Goal: Task Accomplishment & Management: Use online tool/utility

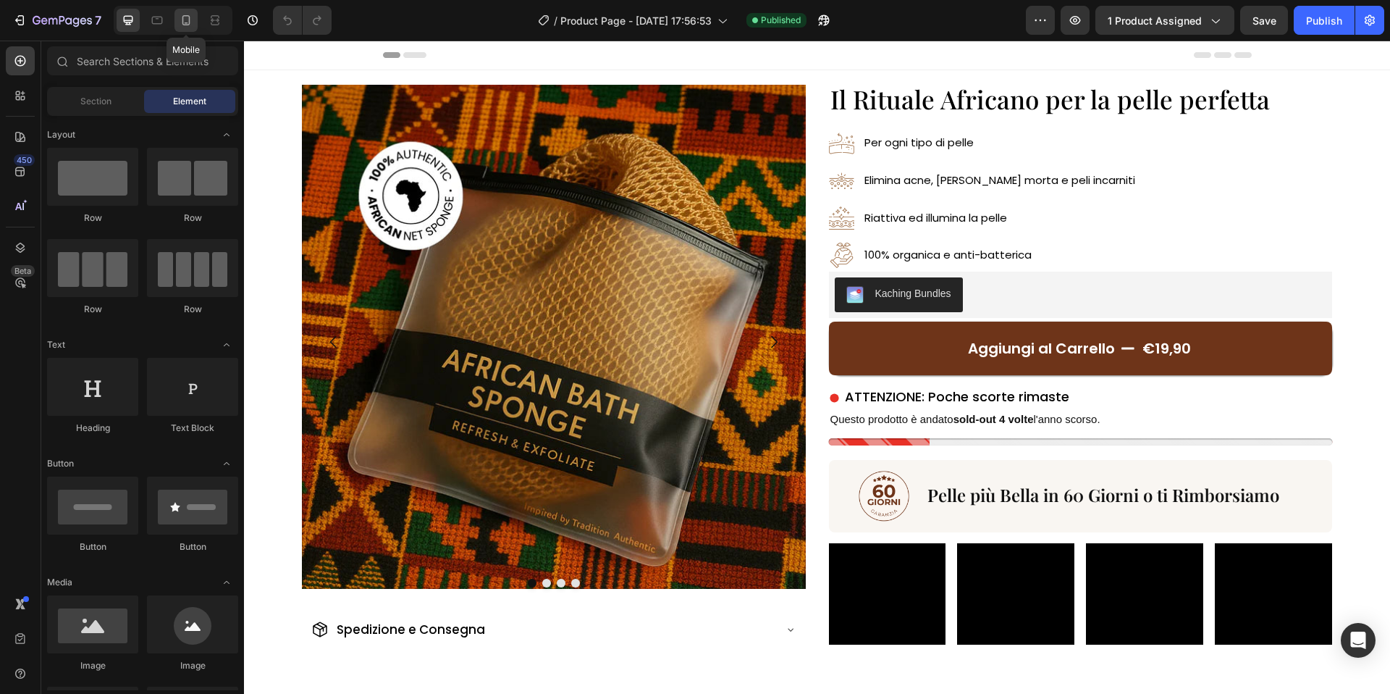
click at [175, 25] on div at bounding box center [186, 20] width 23 height 23
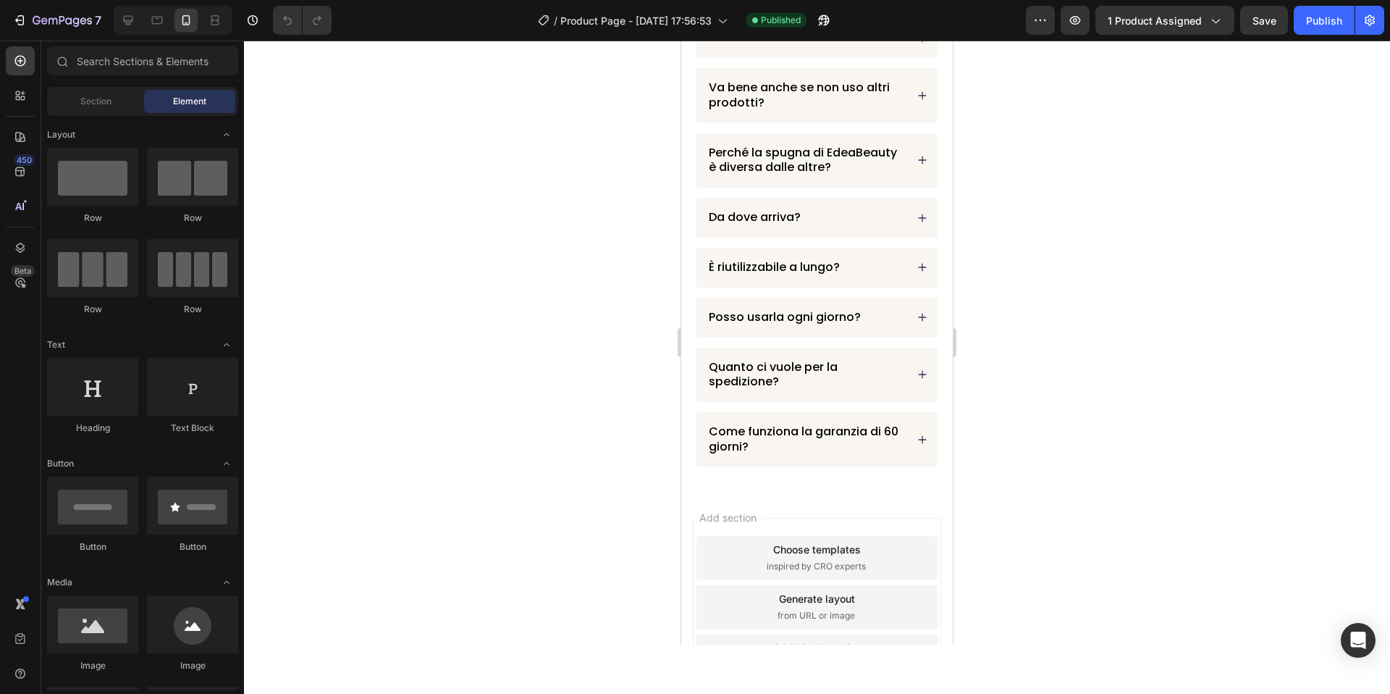
scroll to position [4791, 0]
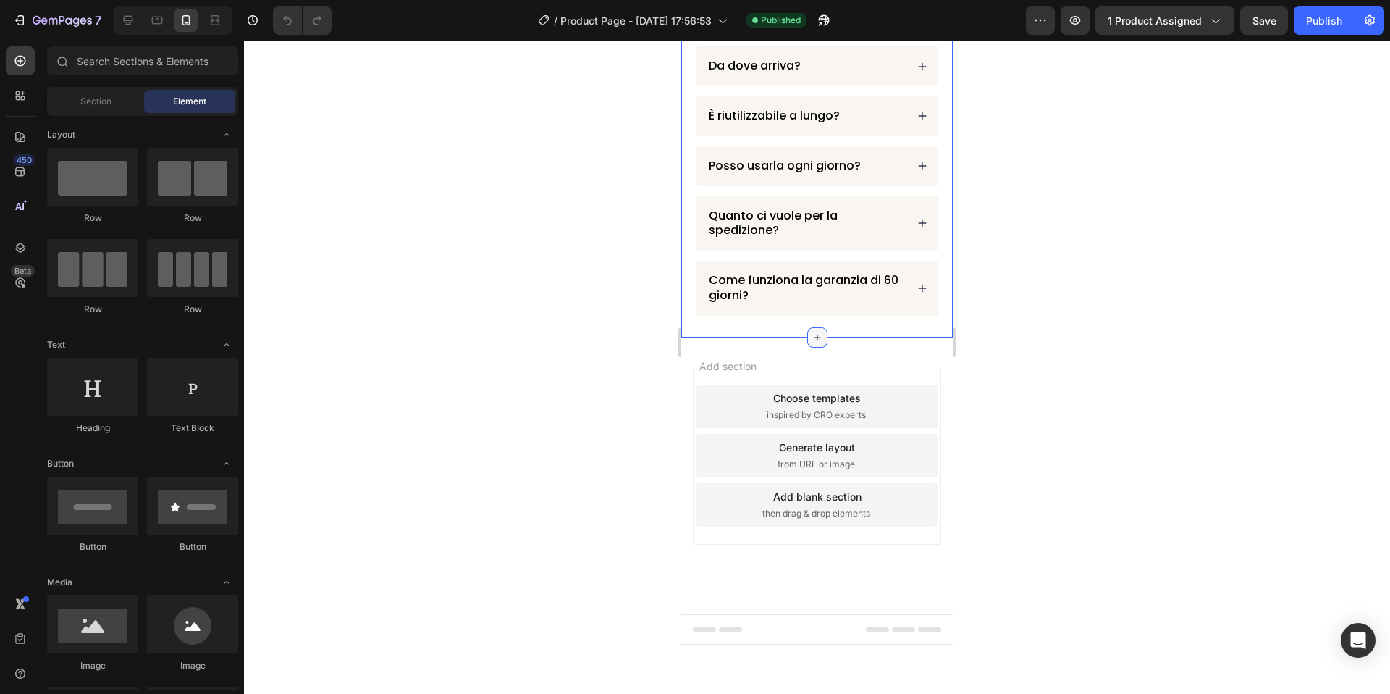
click at [813, 334] on icon at bounding box center [818, 338] width 12 height 12
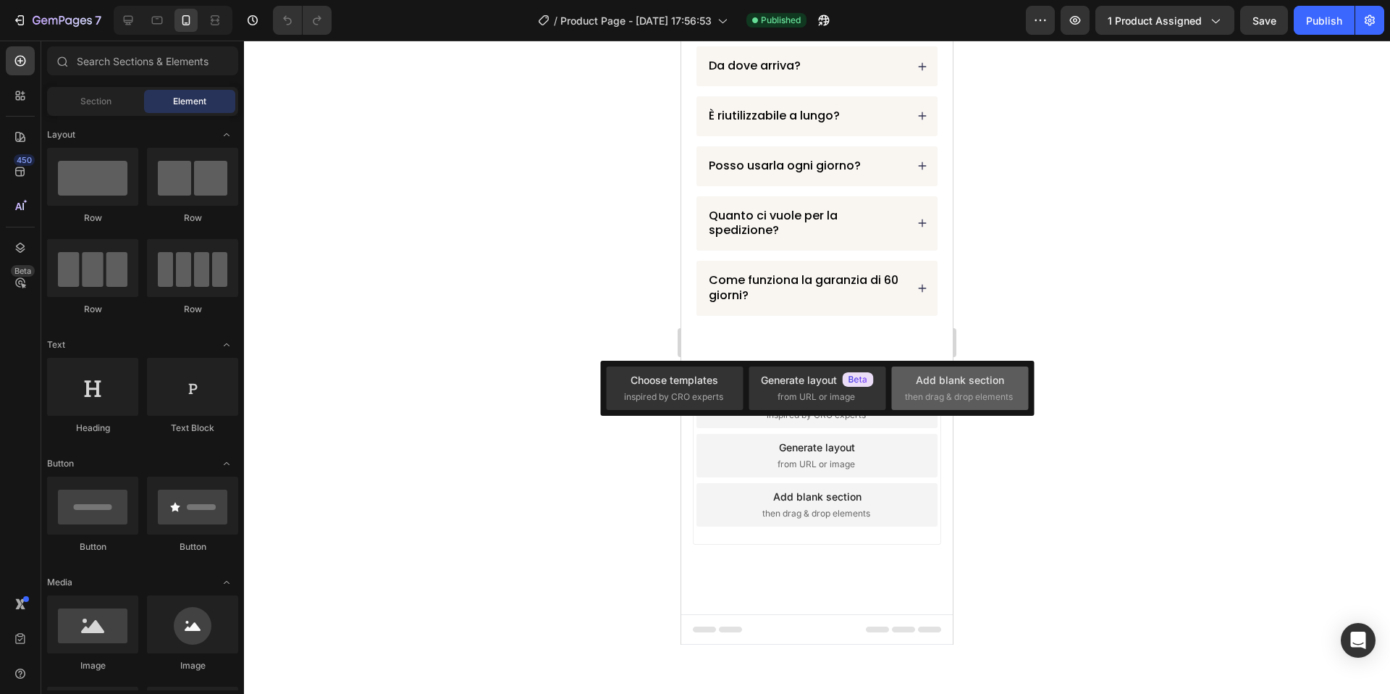
click at [966, 383] on div "Add blank section" at bounding box center [960, 379] width 88 height 15
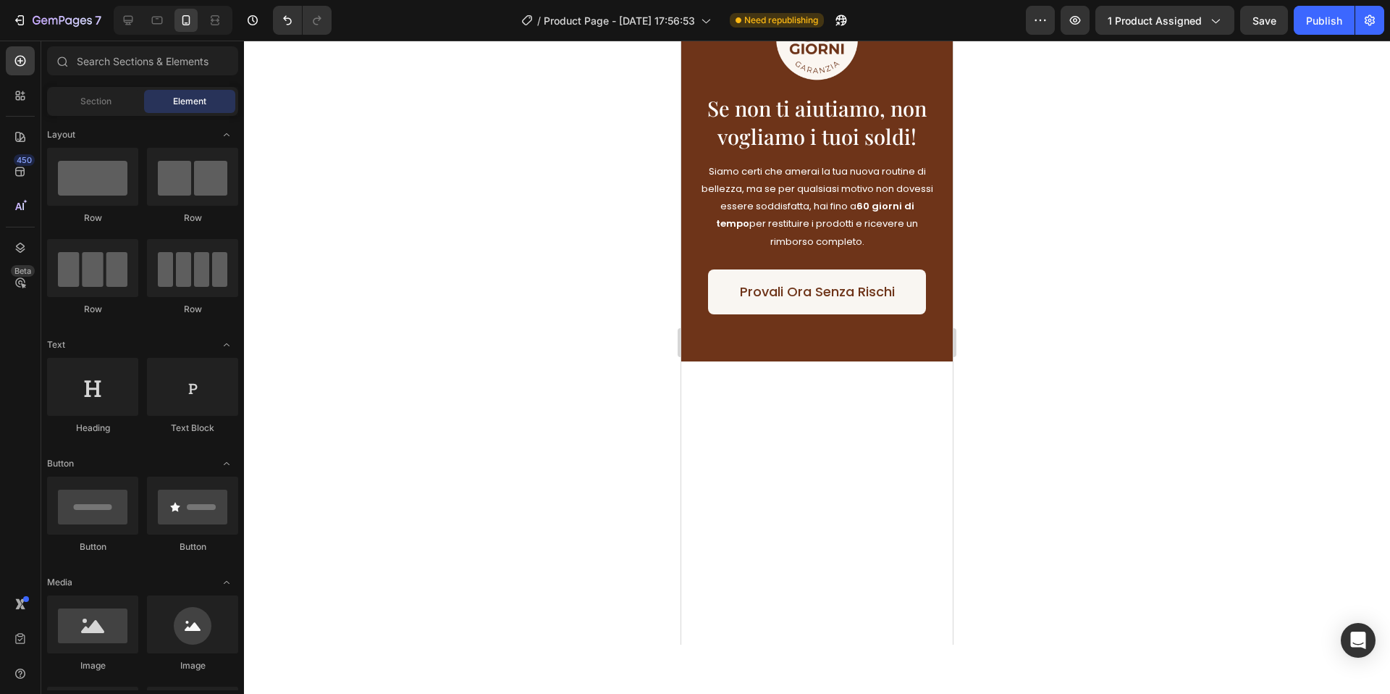
scroll to position [3916, 0]
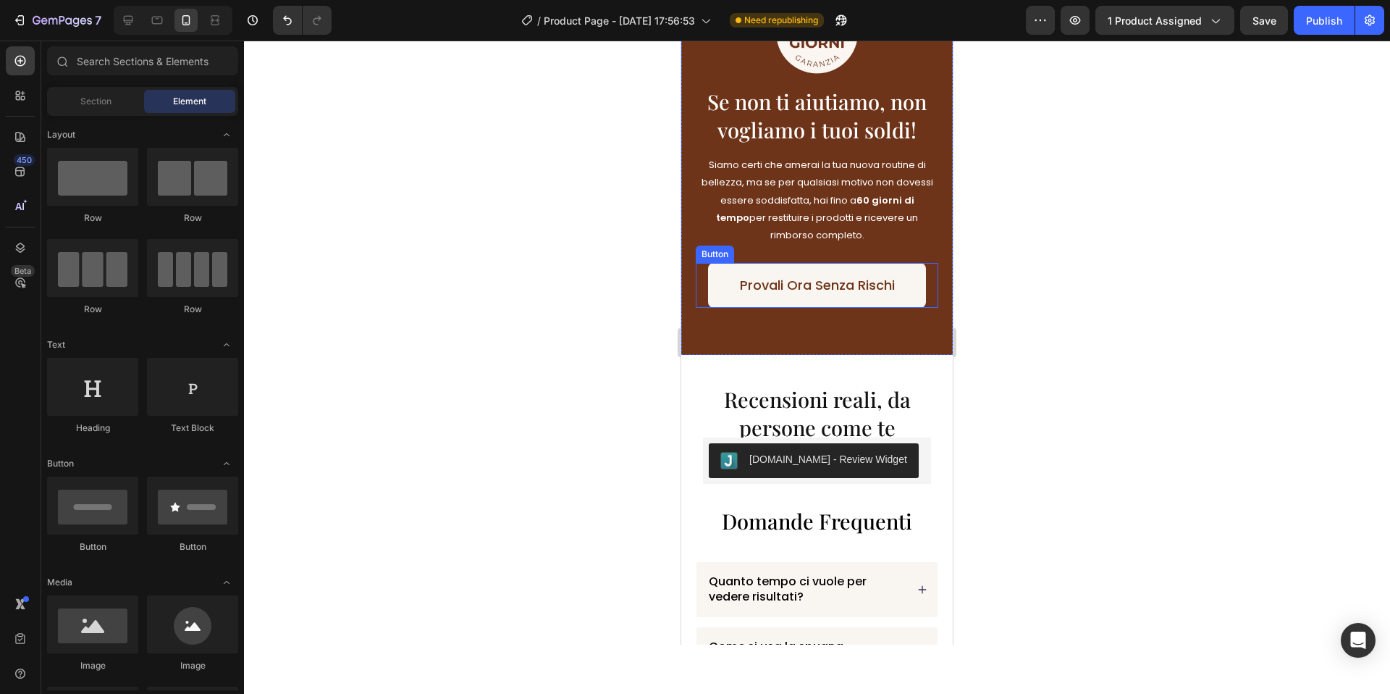
click at [931, 285] on div "Provali Ora Senza Rischi Button" at bounding box center [817, 285] width 243 height 45
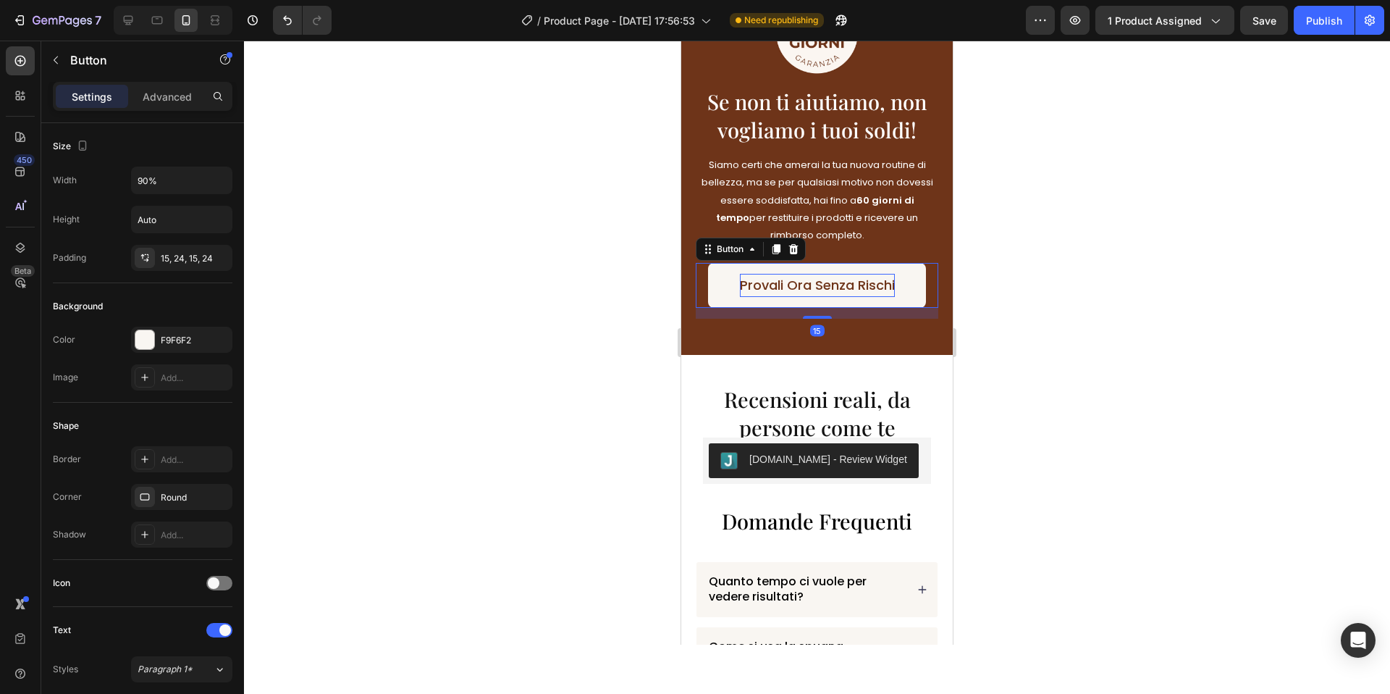
drag, startPoint x: 780, startPoint y: 251, endPoint x: 747, endPoint y: 285, distance: 47.6
click at [780, 251] on icon at bounding box center [777, 249] width 8 height 10
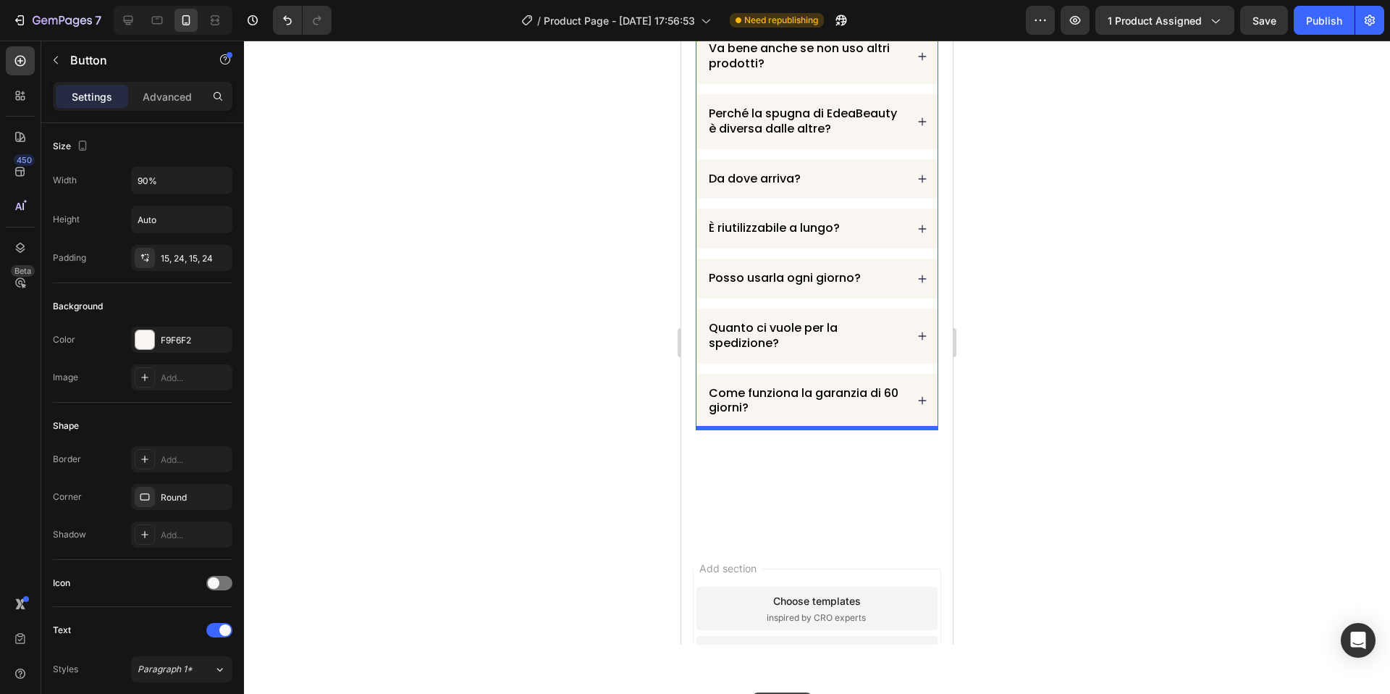
scroll to position [4937, 0]
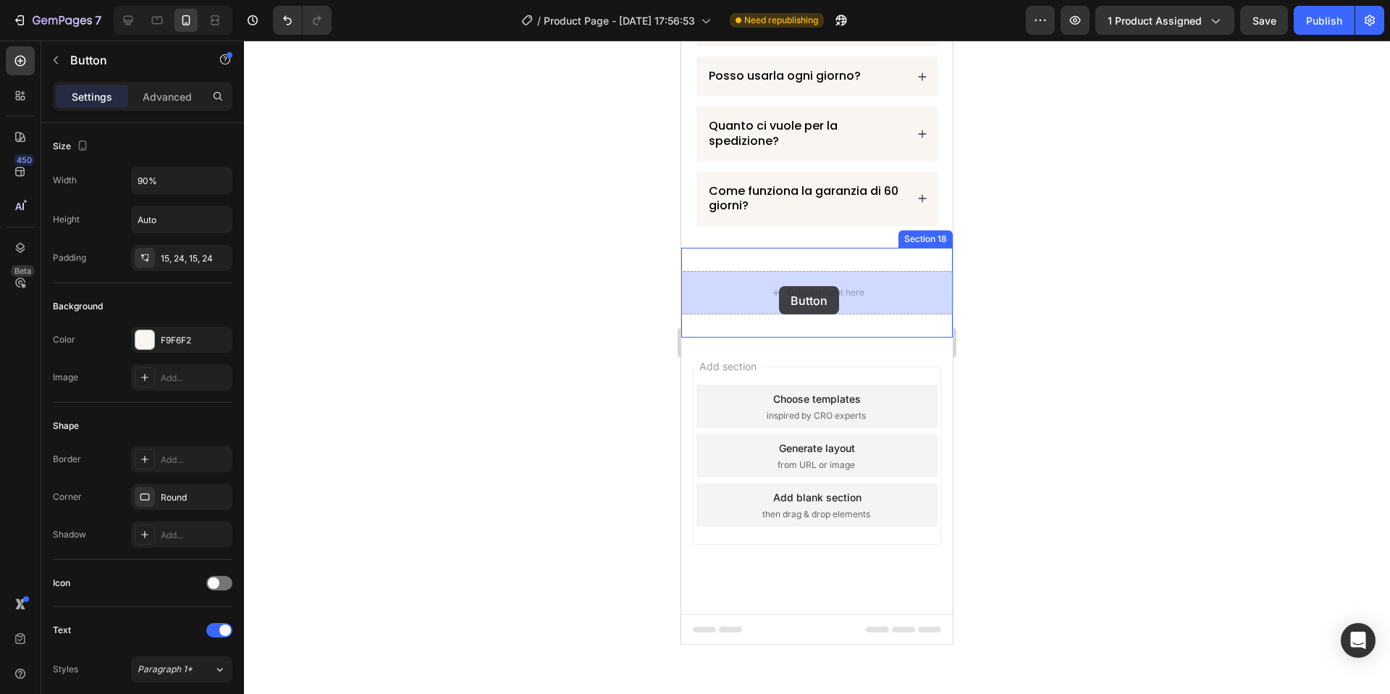
drag, startPoint x: 730, startPoint y: 389, endPoint x: 779, endPoint y: 287, distance: 113.4
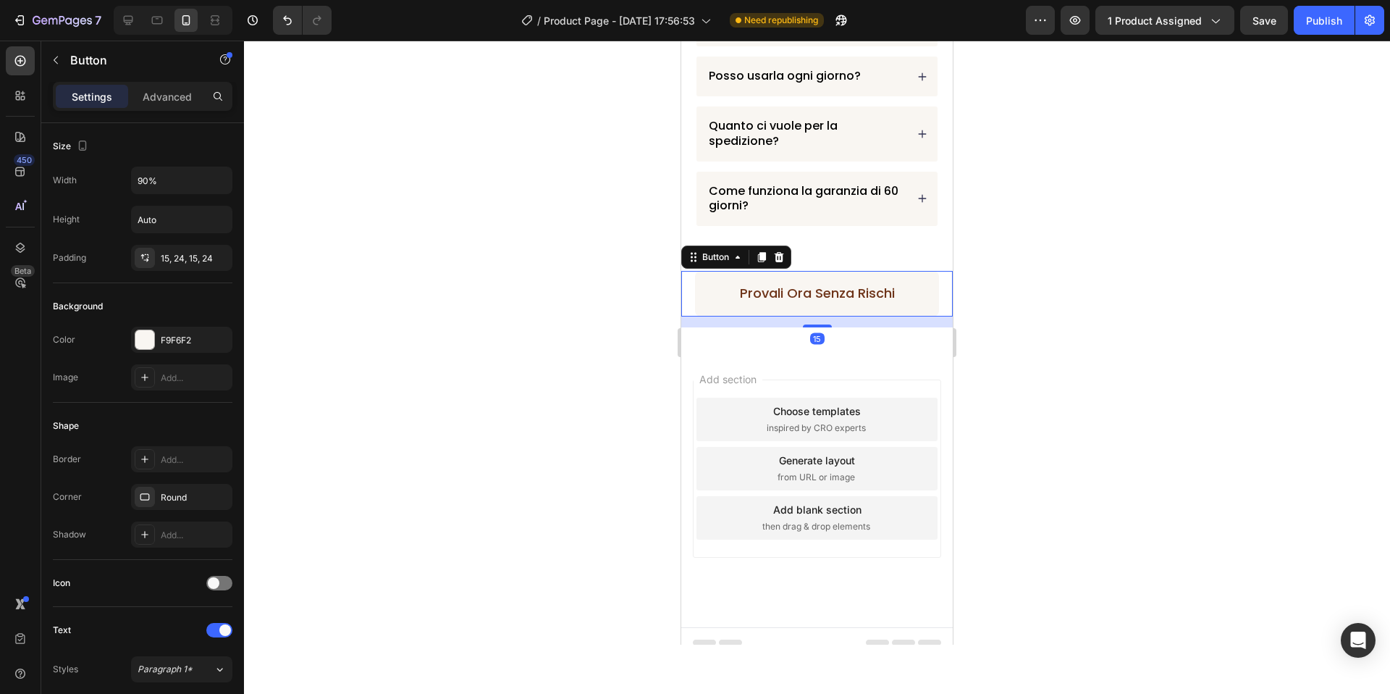
click at [912, 297] on link "Provali Ora Senza Rischi" at bounding box center [817, 293] width 245 height 45
click at [158, 346] on div "F9F6F2" at bounding box center [181, 340] width 101 height 26
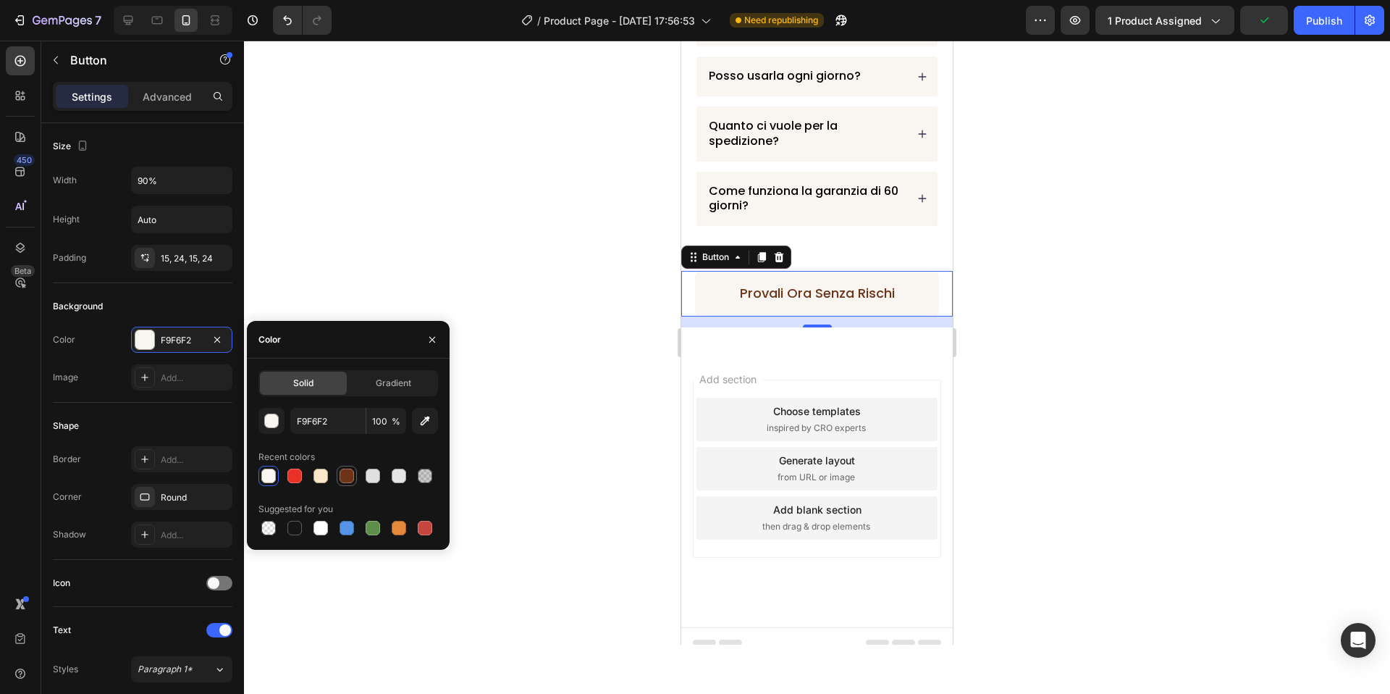
click at [349, 477] on div at bounding box center [347, 476] width 14 height 14
type input "6E3419"
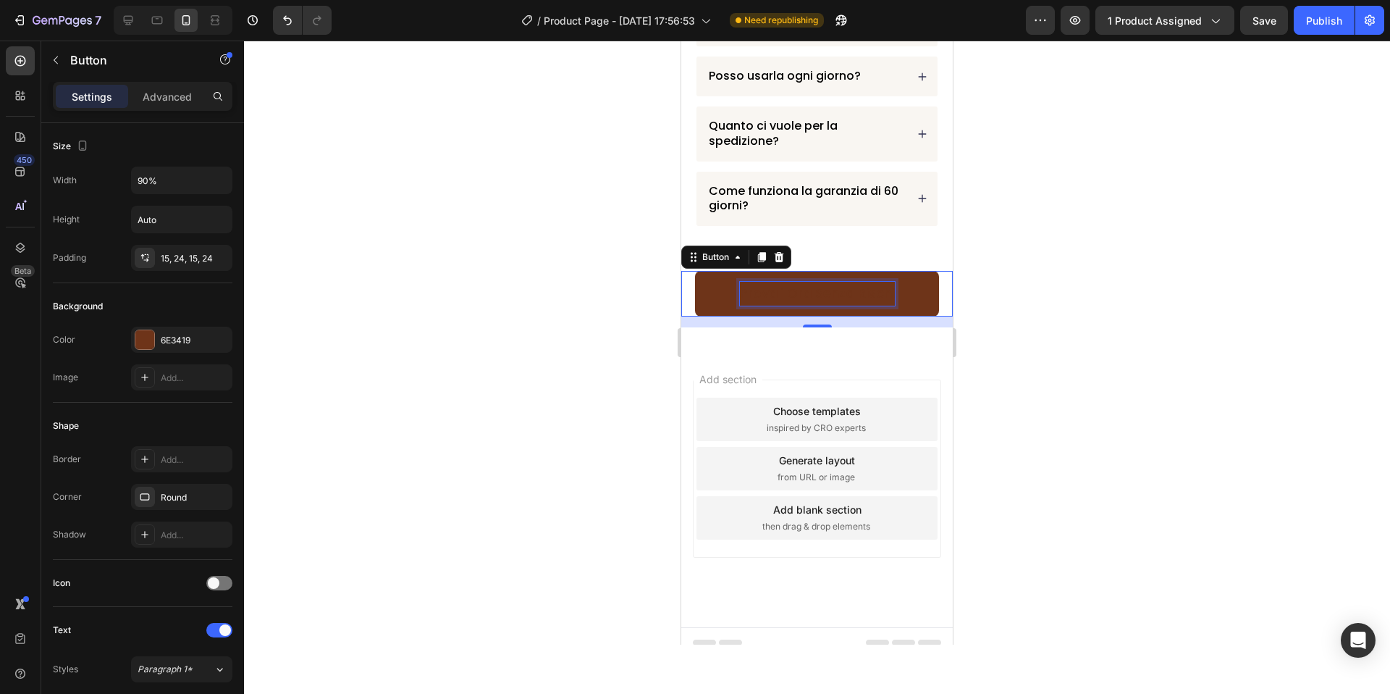
click at [763, 295] on p "Provali Ora Senza Rischi" at bounding box center [817, 293] width 155 height 23
click at [689, 293] on div "Provali Ora Senza Rischi Button 15" at bounding box center [817, 293] width 272 height 45
click at [765, 295] on p "Provali Ora Senza Rischi" at bounding box center [817, 293] width 155 height 23
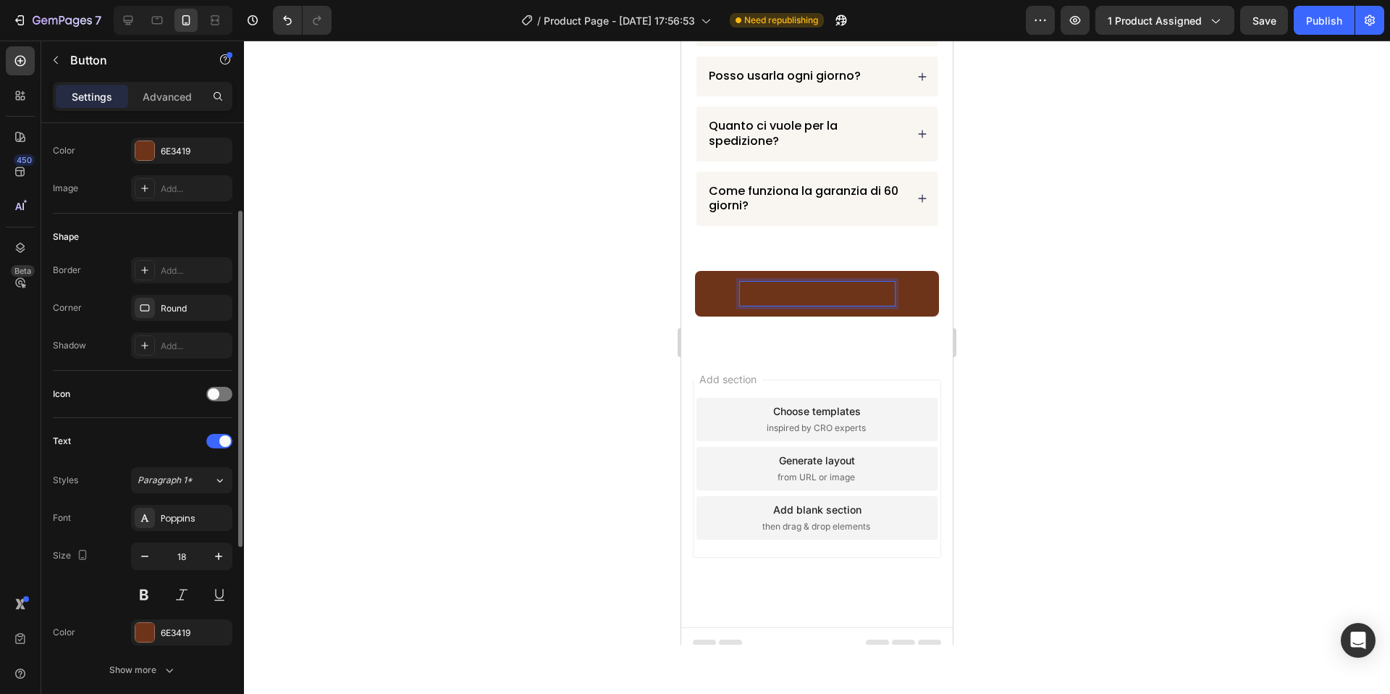
scroll to position [211, 0]
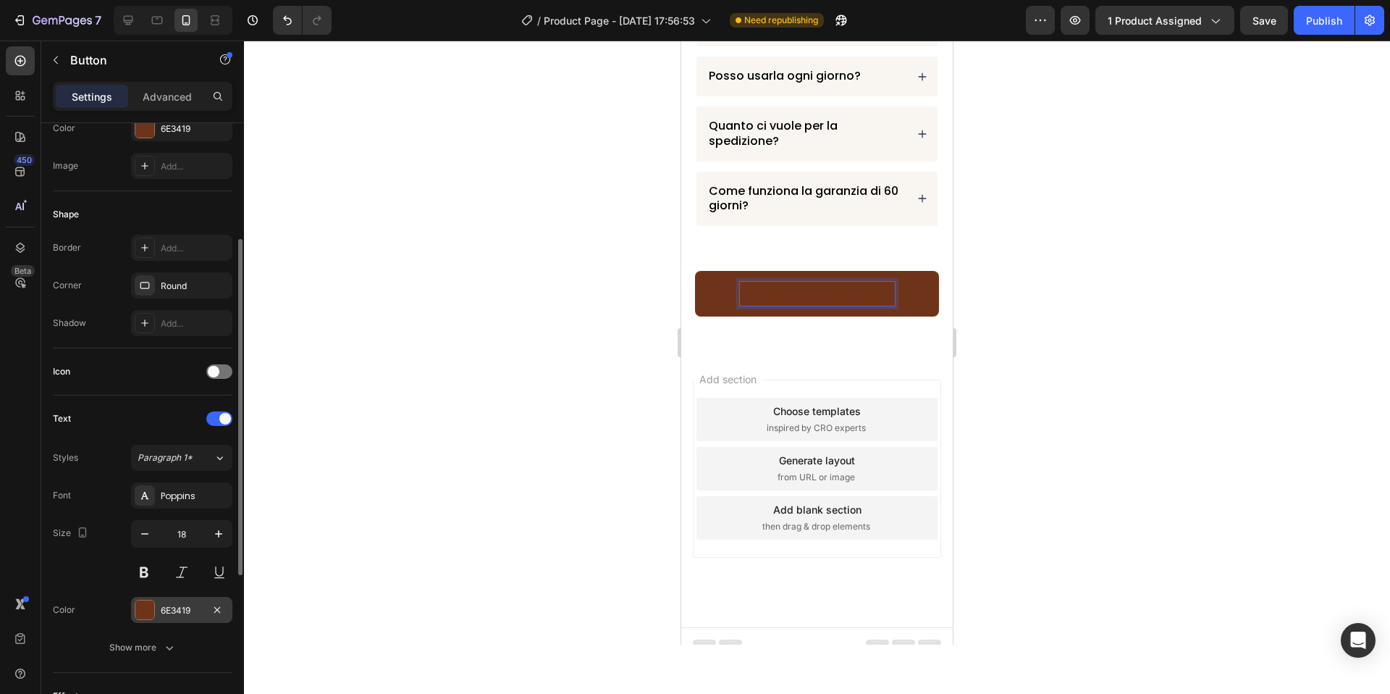
click at [147, 608] on div at bounding box center [144, 609] width 19 height 19
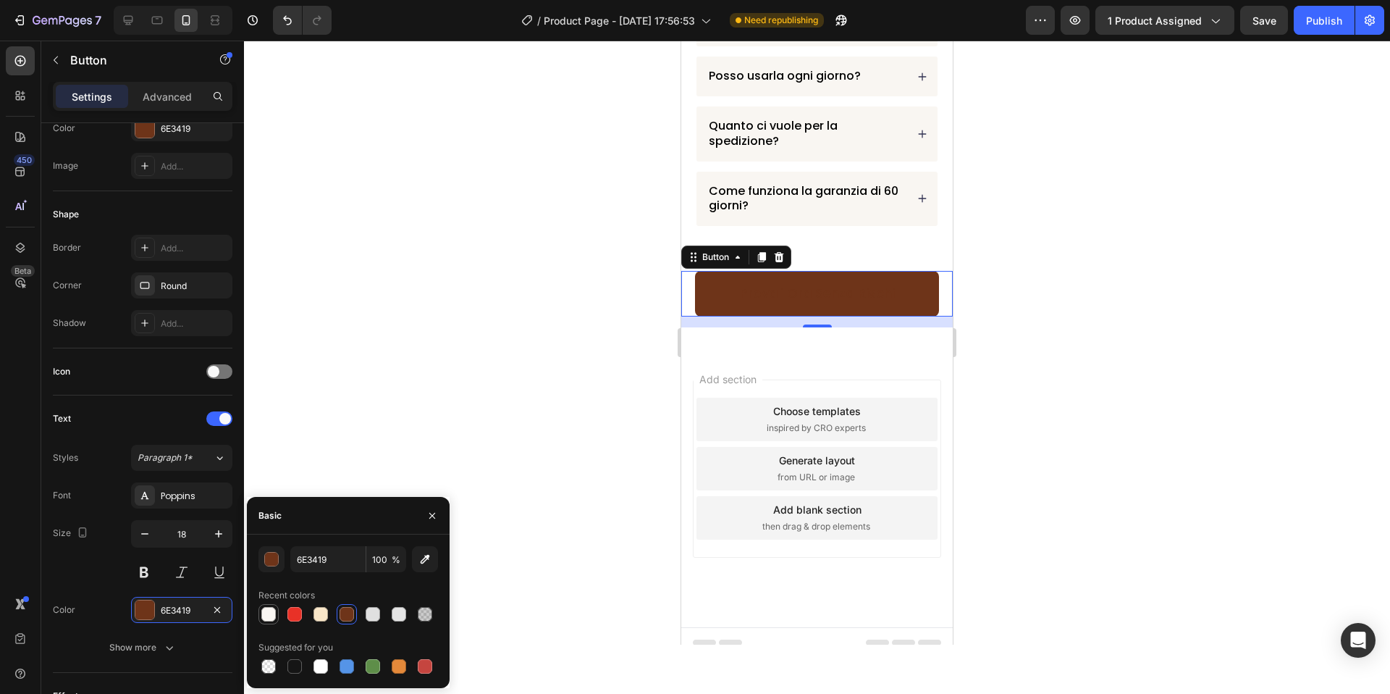
click at [274, 613] on div at bounding box center [268, 614] width 14 height 14
type input "F9F6F2"
click at [432, 396] on div at bounding box center [817, 367] width 1146 height 653
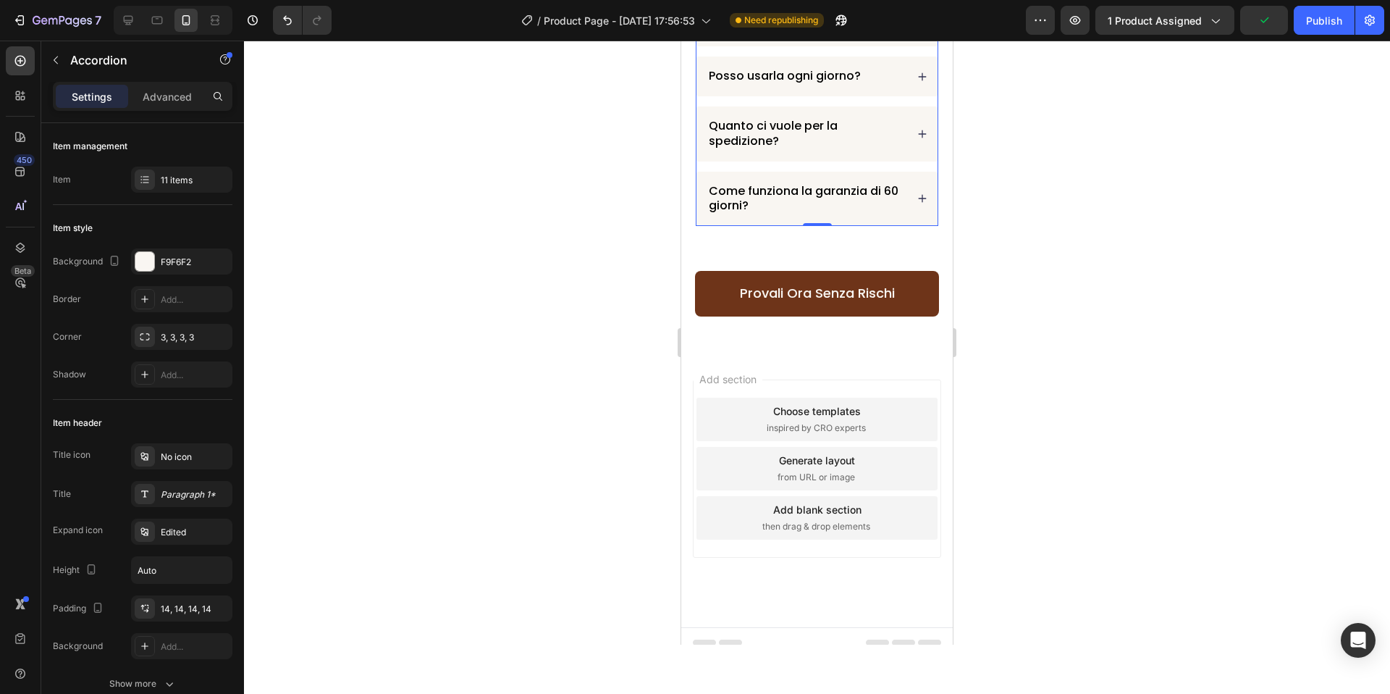
type input "100%"
type input "100"
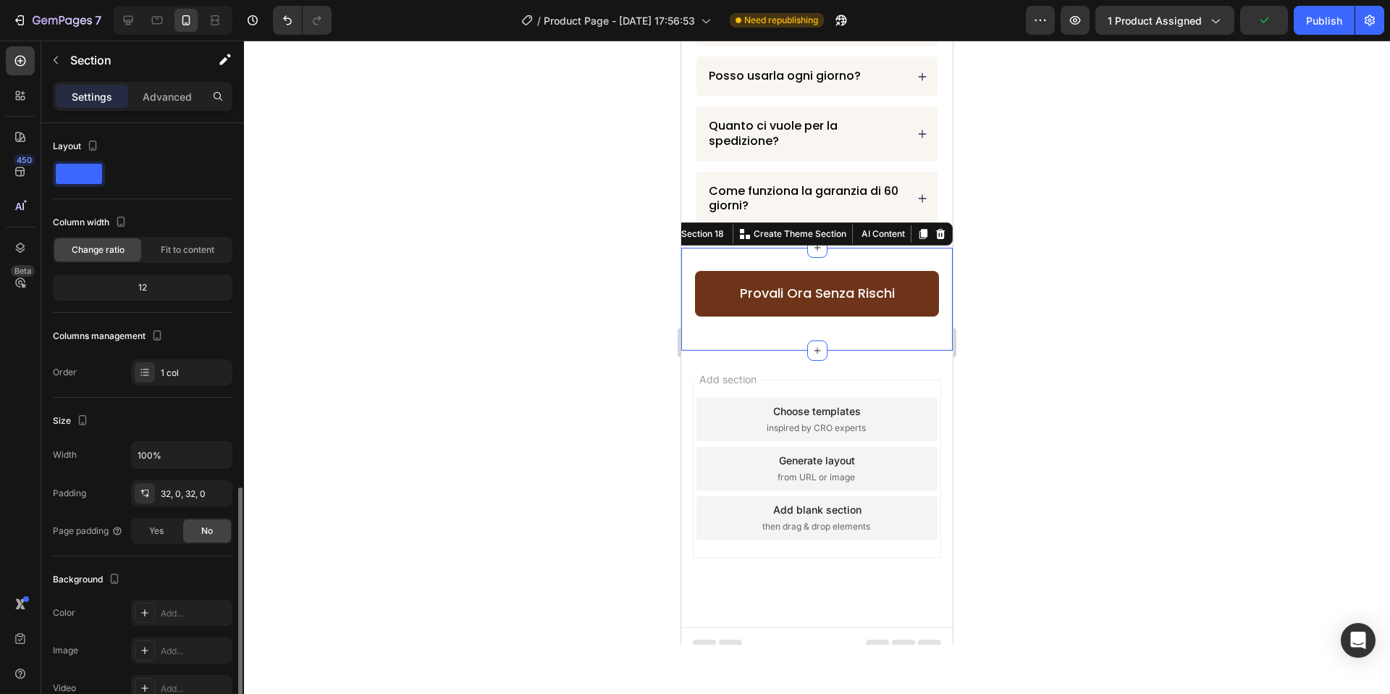
click at [842, 256] on div "Provali Ora Senza Rischi Button Section 18 You can create reusable sections Cre…" at bounding box center [817, 299] width 272 height 102
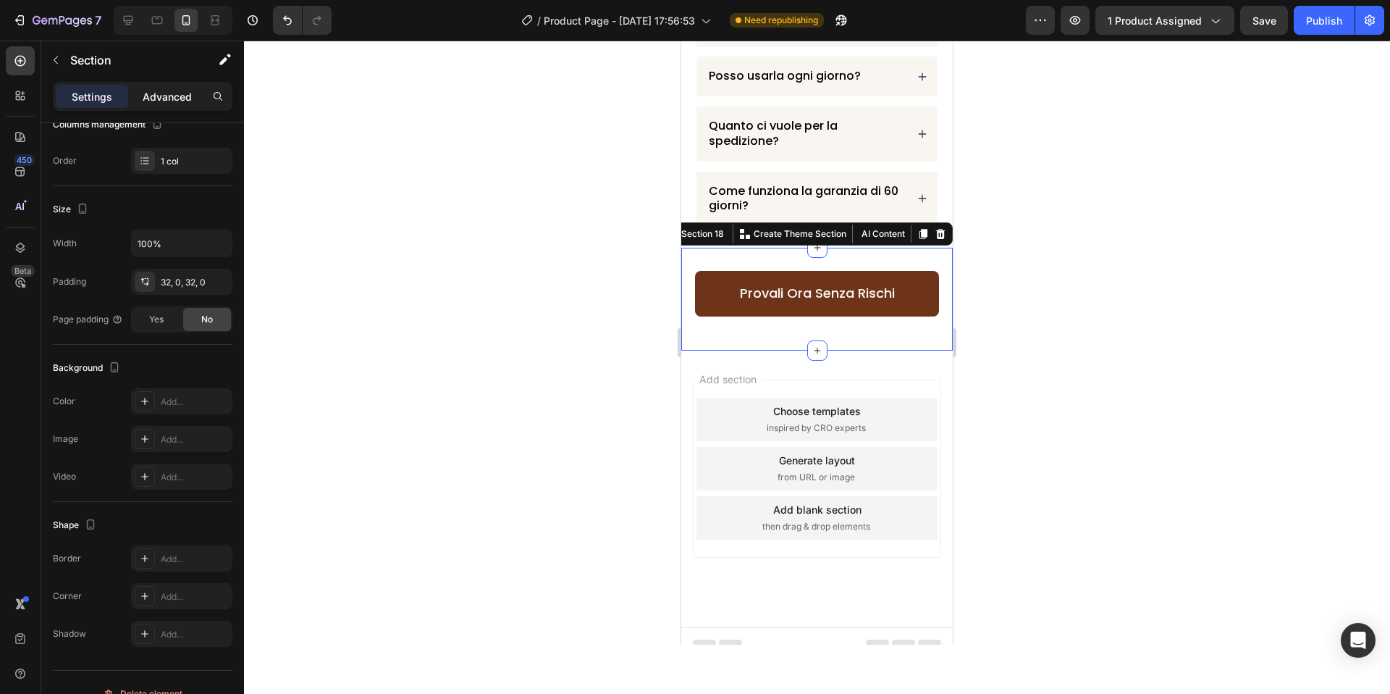
click at [164, 101] on p "Advanced" at bounding box center [167, 96] width 49 height 15
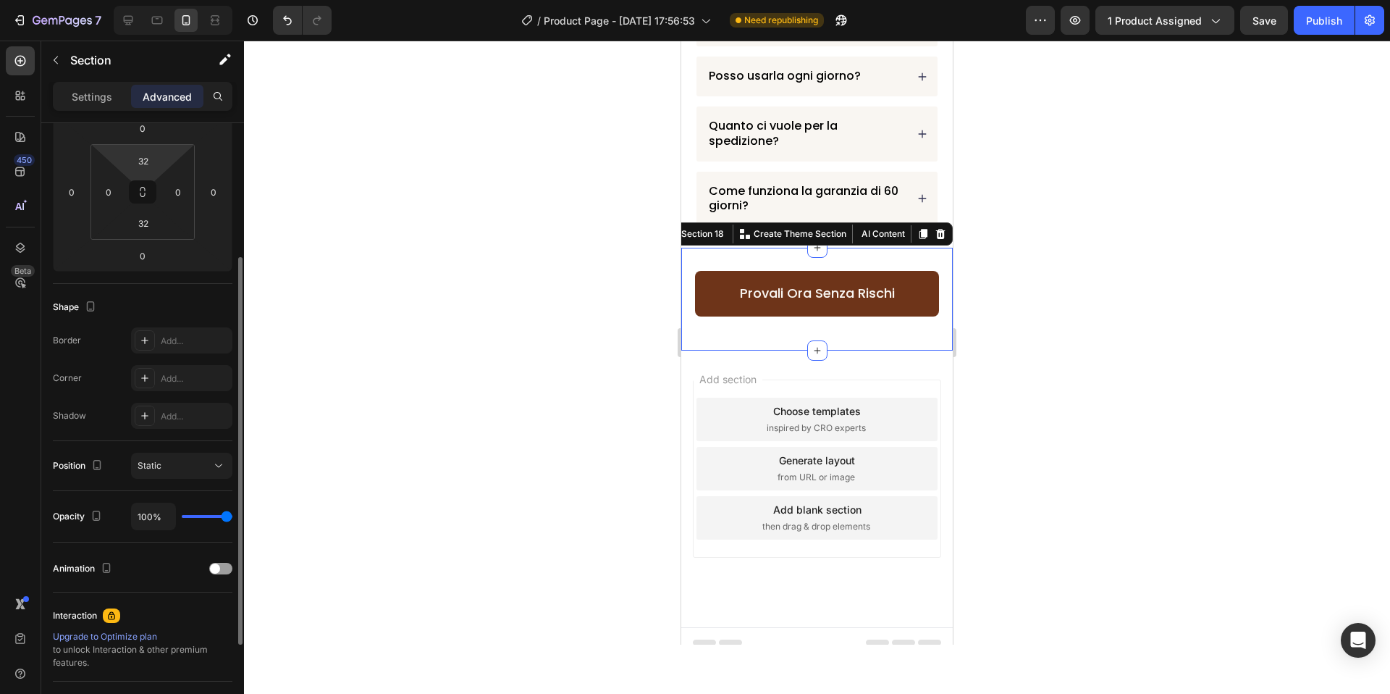
click at [163, 0] on html "7 Version history / Product Page - [DATE] 17:56:53 Need republishing Preview 1 …" at bounding box center [695, 0] width 1390 height 0
type input "2"
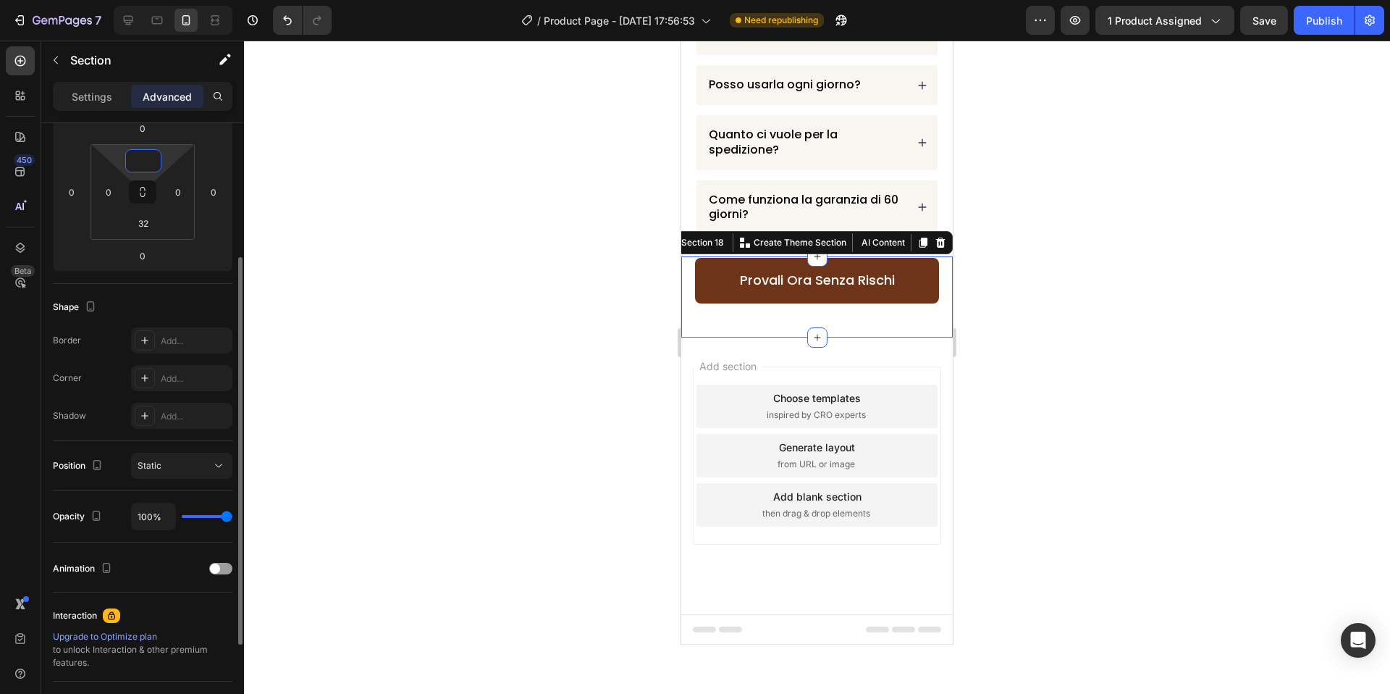
scroll to position [4927, 0]
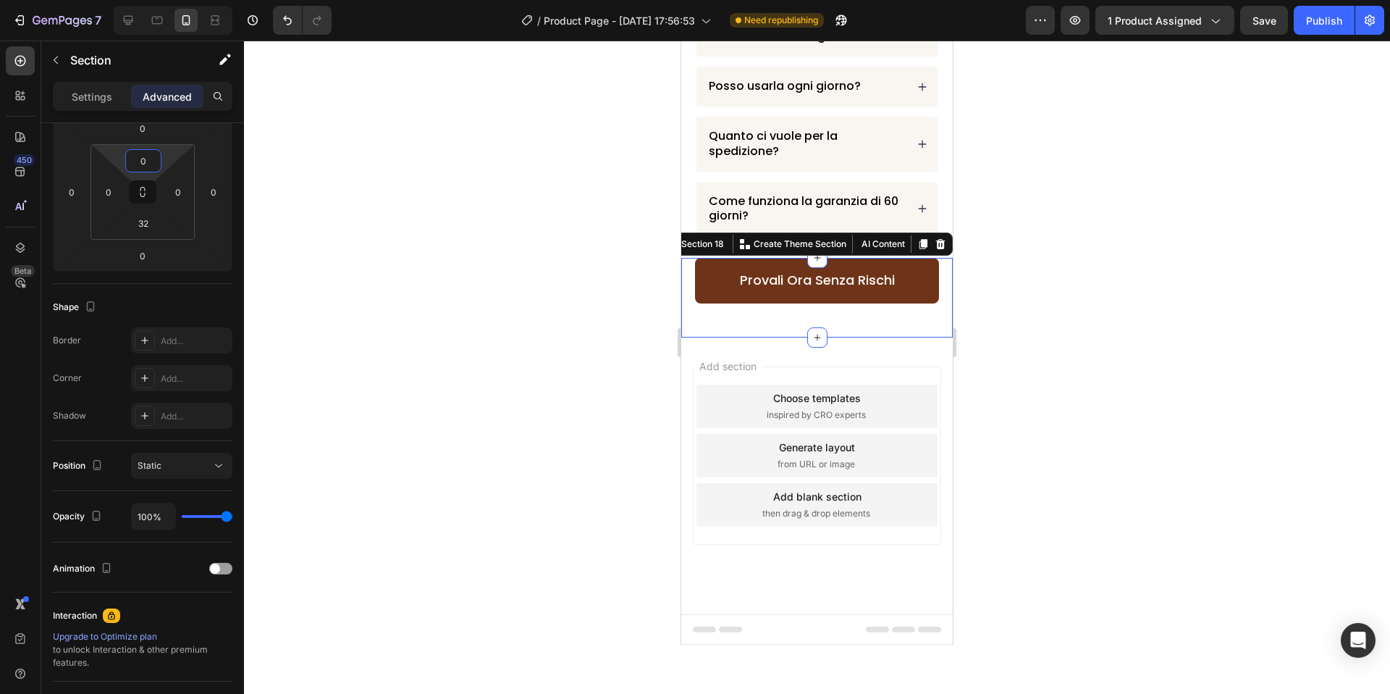
click at [1053, 272] on div at bounding box center [817, 367] width 1146 height 653
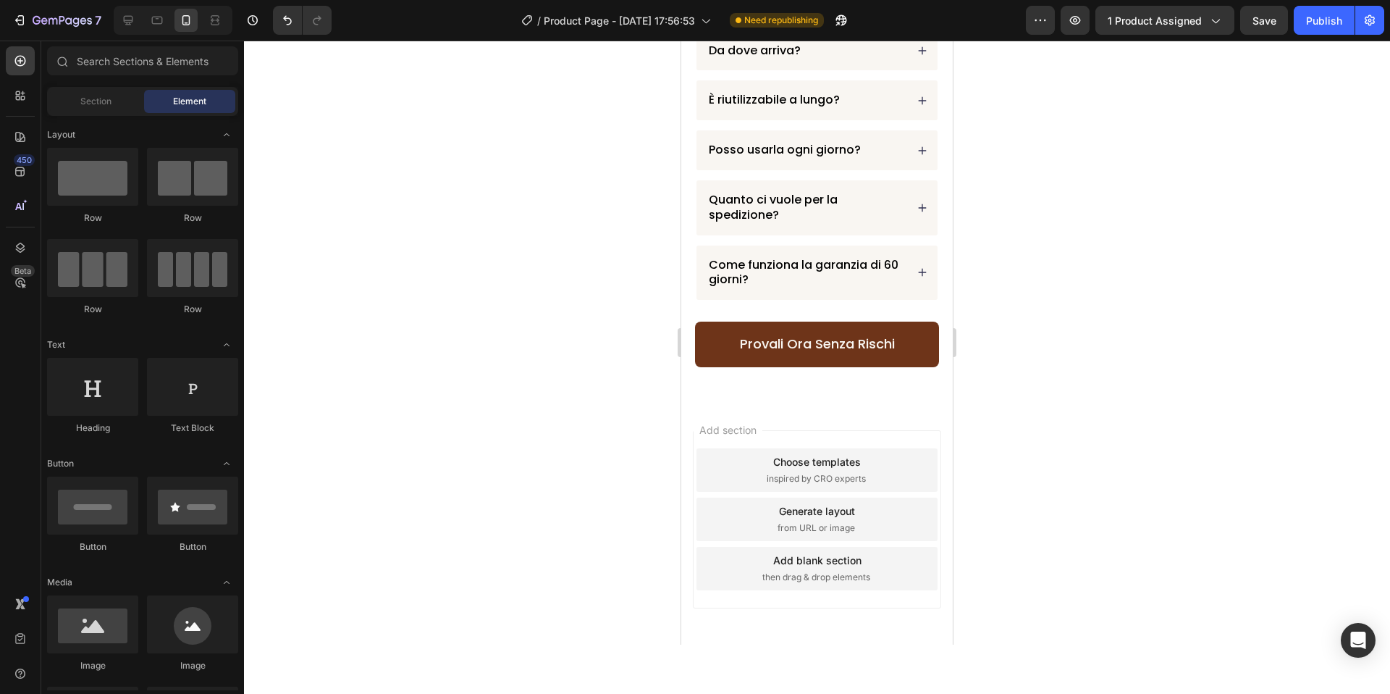
scroll to position [4807, 0]
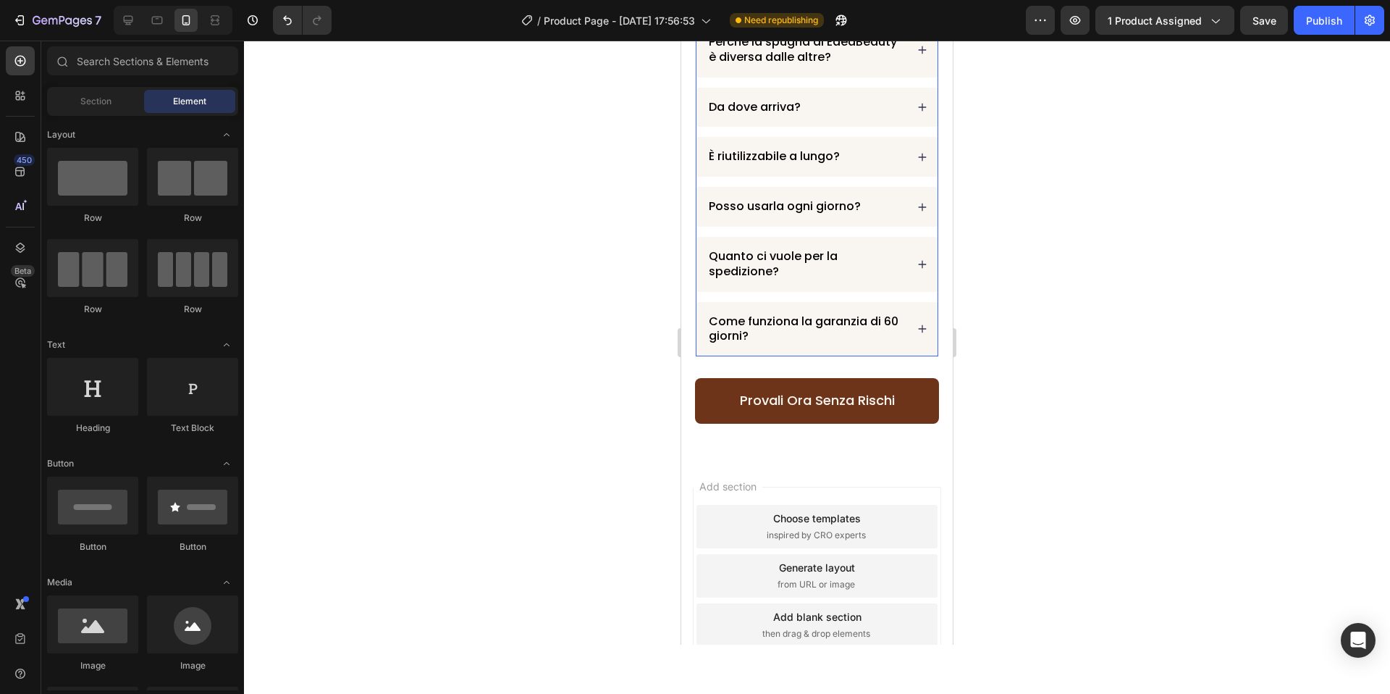
click at [851, 355] on div "Come funziona la garanzia di 60 giorni?" at bounding box center [817, 329] width 241 height 55
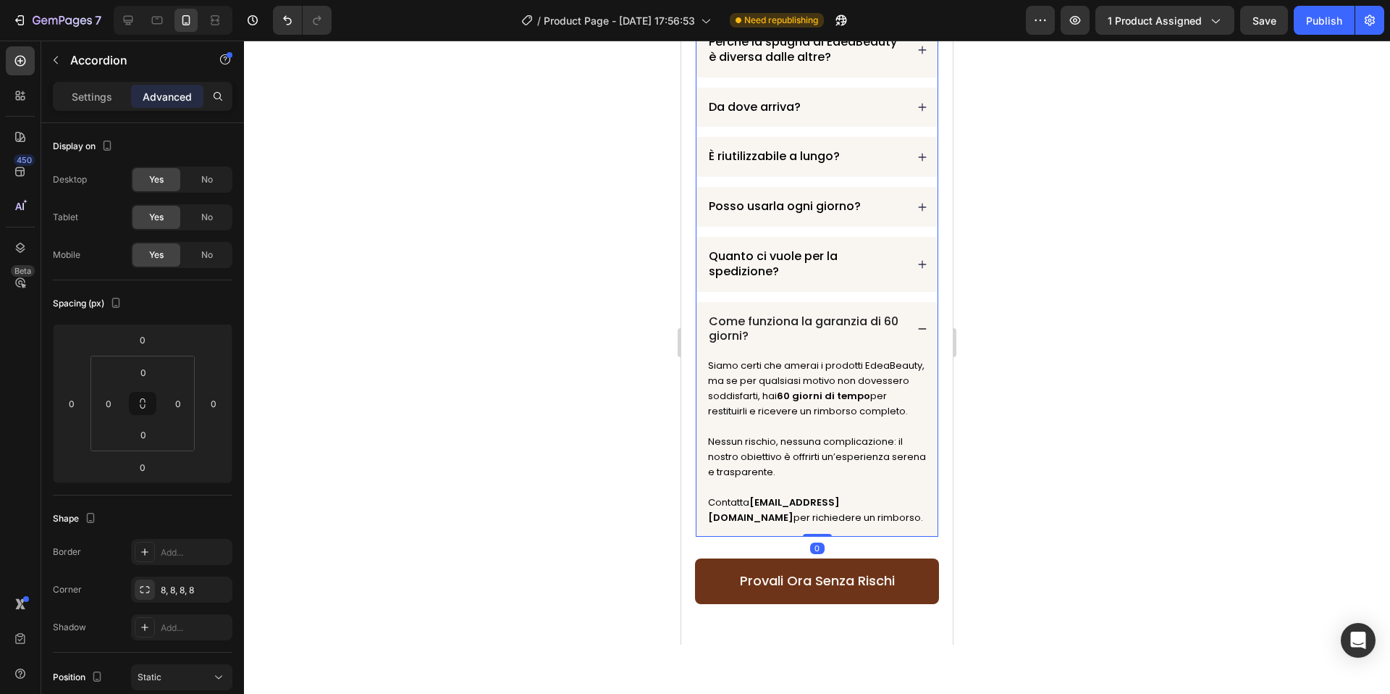
click at [928, 324] on div "Come funziona la garanzia di 60 giorni?" at bounding box center [817, 329] width 241 height 55
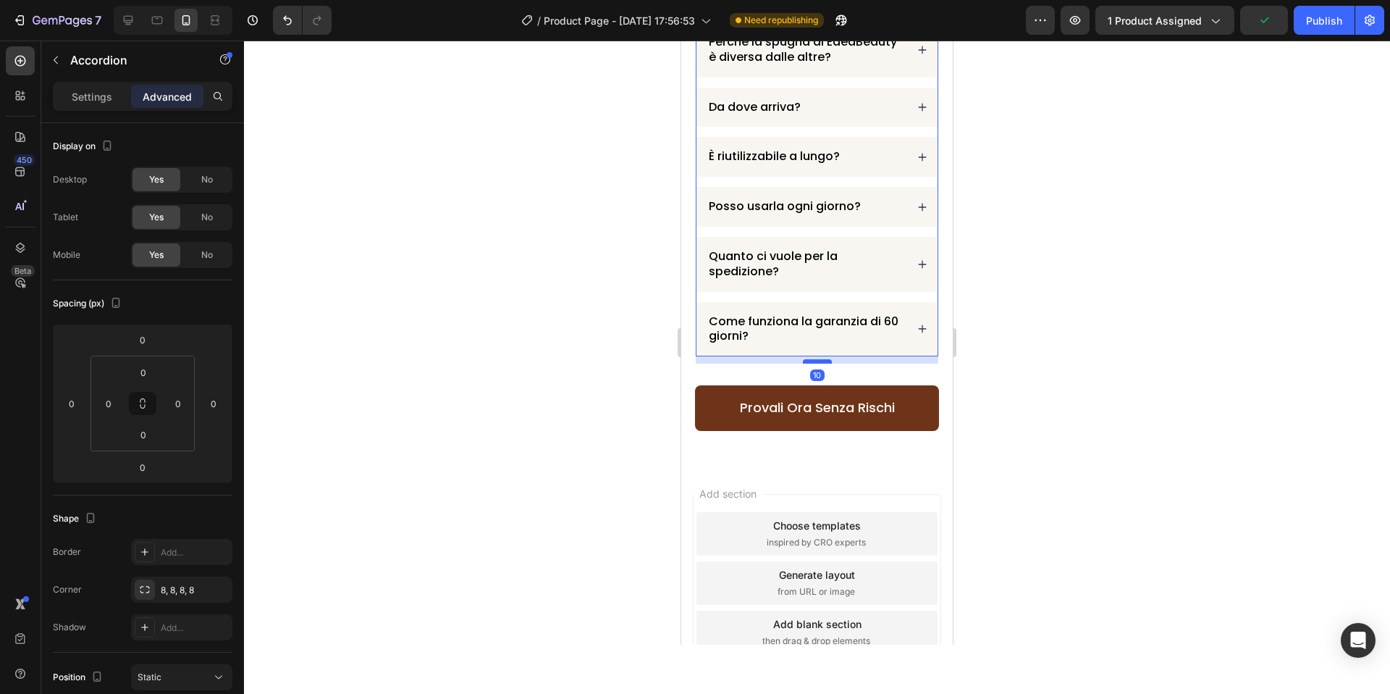
click at [827, 361] on div at bounding box center [817, 361] width 29 height 4
type input "10"
click at [1027, 336] on div at bounding box center [817, 367] width 1146 height 653
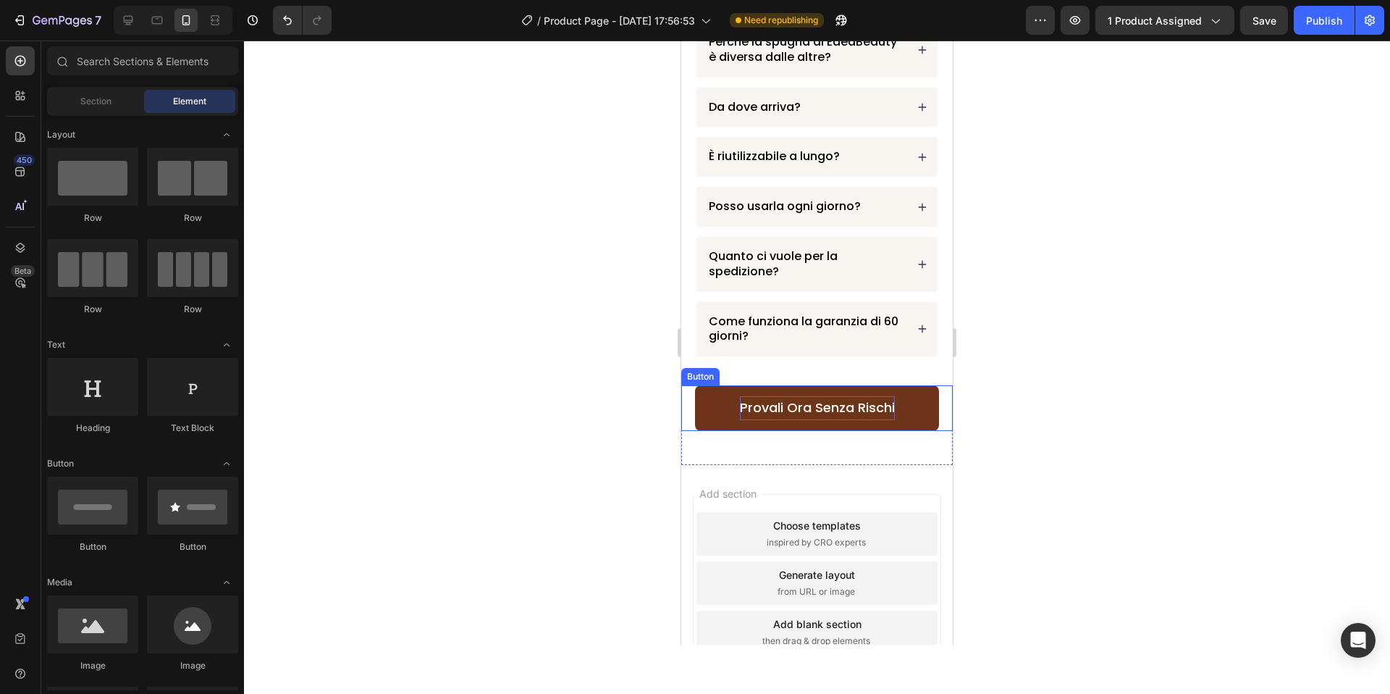
click at [772, 410] on p "Provali Ora Senza Rischi" at bounding box center [817, 407] width 155 height 23
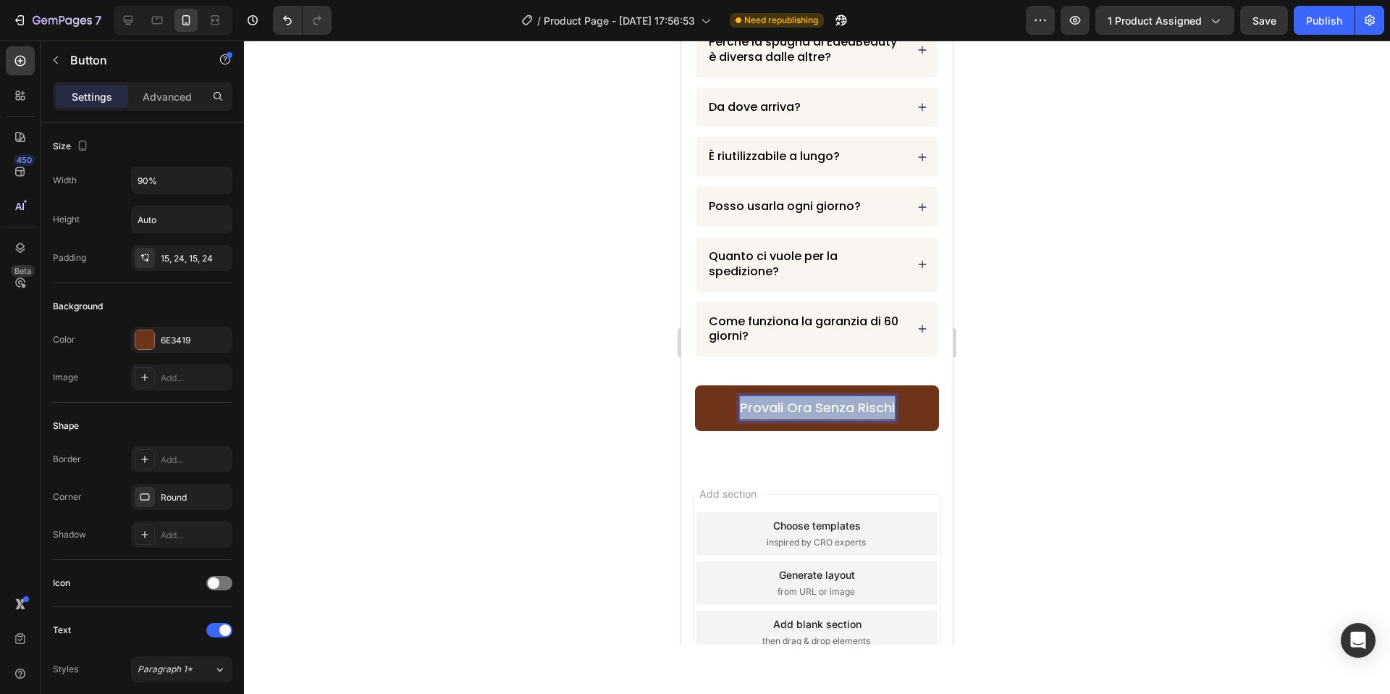
click at [772, 410] on p "Provali Ora Senza Rischi" at bounding box center [817, 407] width 155 height 23
click at [1114, 217] on div at bounding box center [817, 367] width 1146 height 653
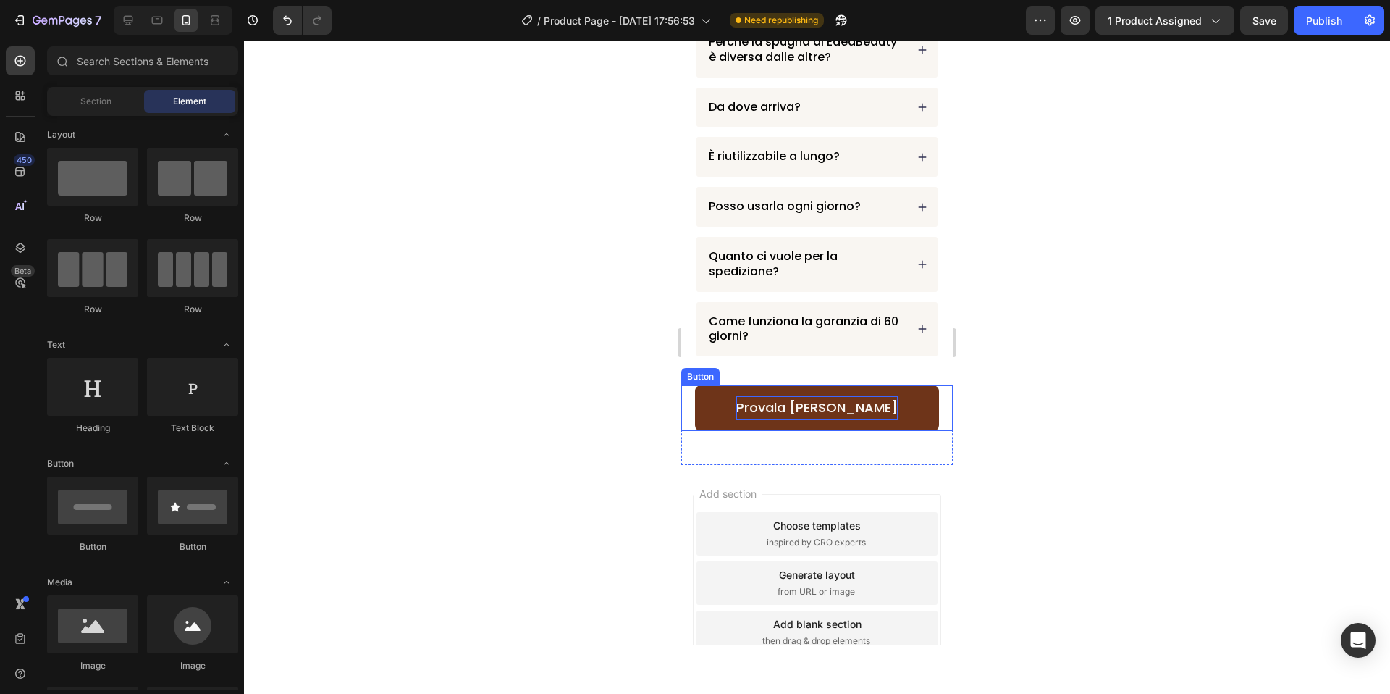
drag, startPoint x: 989, startPoint y: 377, endPoint x: 242, endPoint y: 369, distance: 747.4
click at [989, 377] on div at bounding box center [817, 367] width 1146 height 653
click at [919, 412] on link "Provala [PERSON_NAME]" at bounding box center [817, 407] width 245 height 45
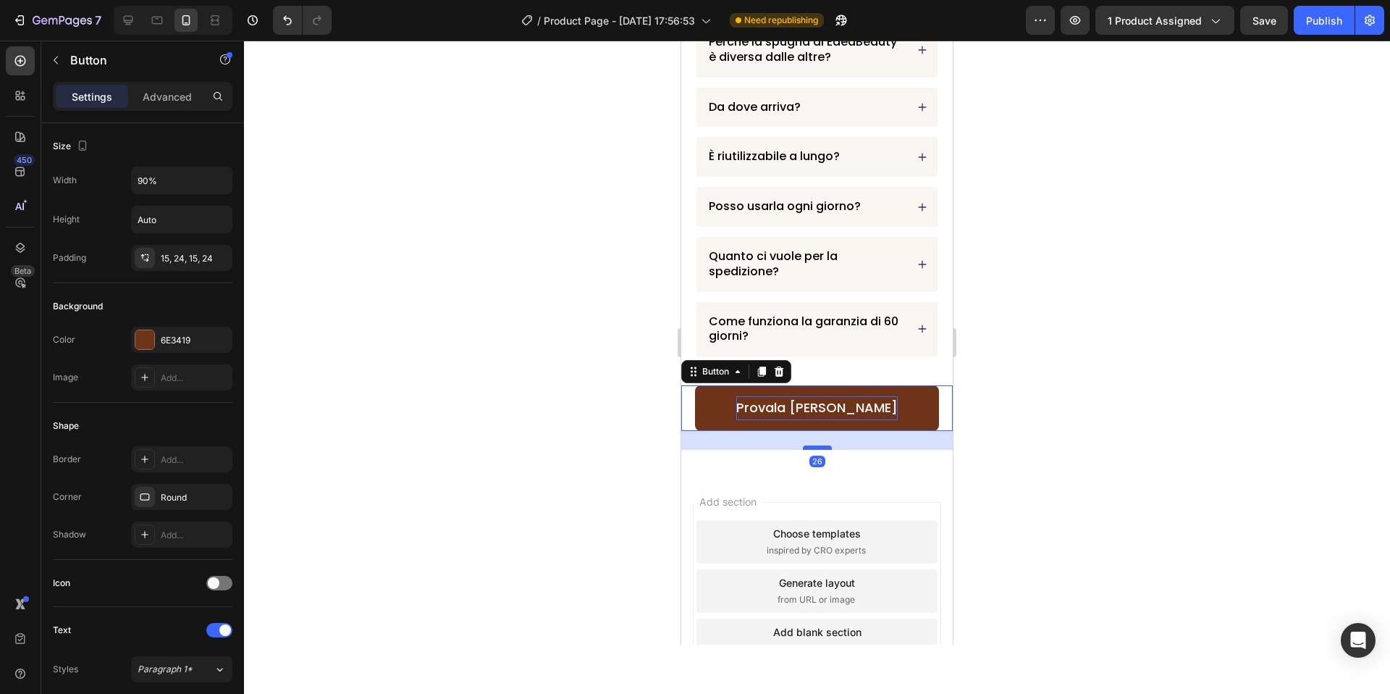
drag, startPoint x: 826, startPoint y: 440, endPoint x: 825, endPoint y: 448, distance: 8.0
click at [825, 448] on div at bounding box center [817, 447] width 29 height 4
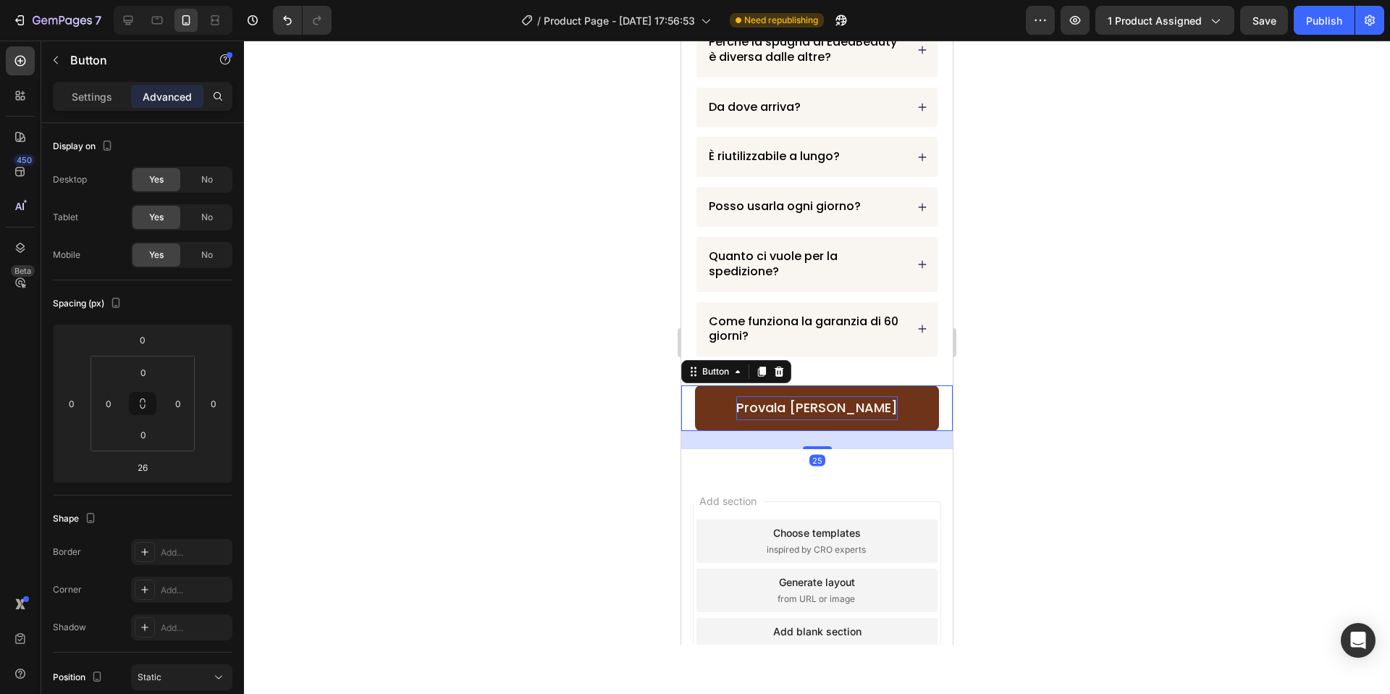
drag, startPoint x: 825, startPoint y: 448, endPoint x: 833, endPoint y: 447, distance: 8.1
click at [826, 448] on div at bounding box center [817, 447] width 29 height 3
type input "25"
click at [1170, 435] on div at bounding box center [817, 367] width 1146 height 653
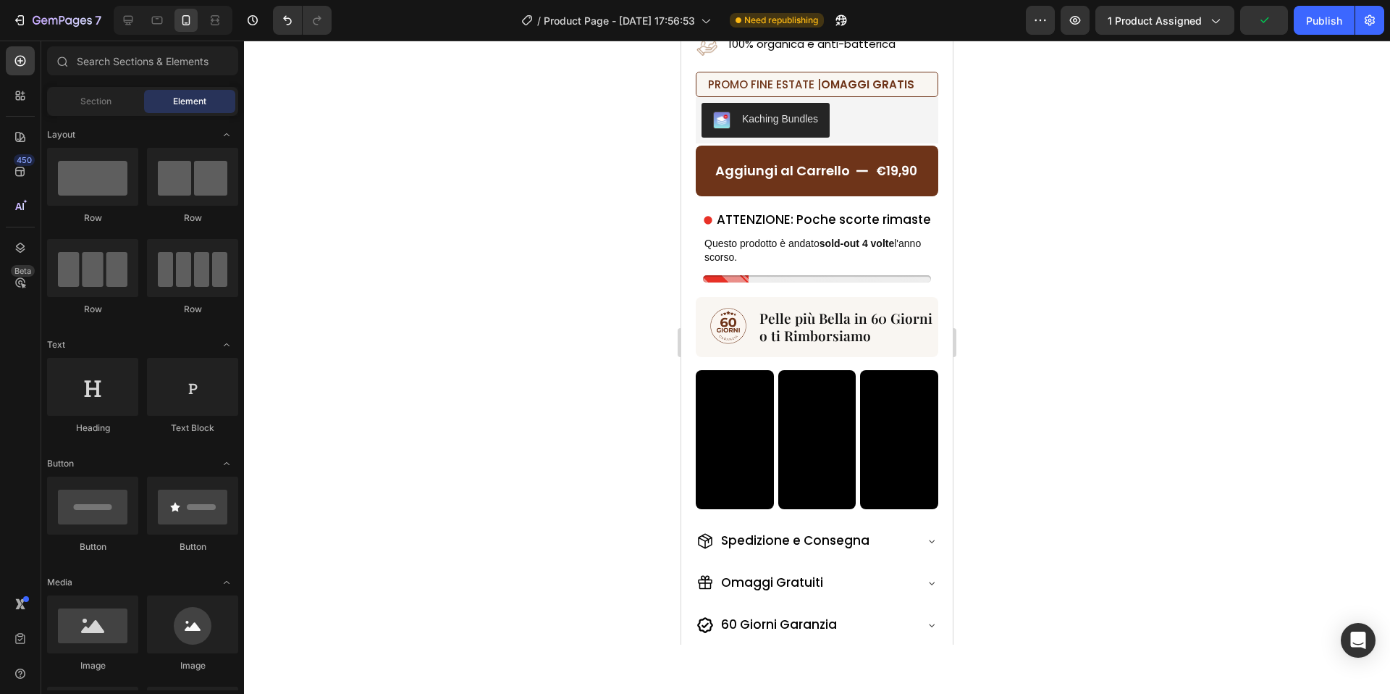
scroll to position [0, 0]
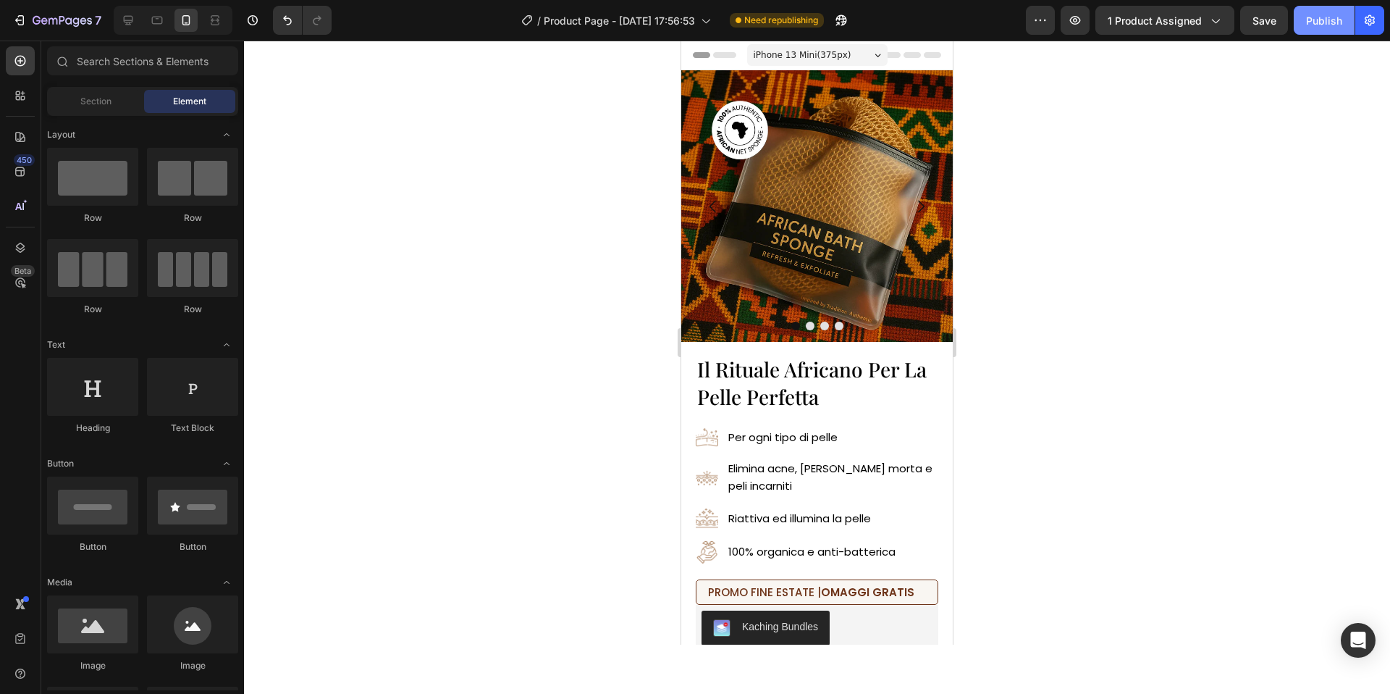
click at [1320, 9] on button "Publish" at bounding box center [1324, 20] width 61 height 29
